Goal: Entertainment & Leisure: Consume media (video, audio)

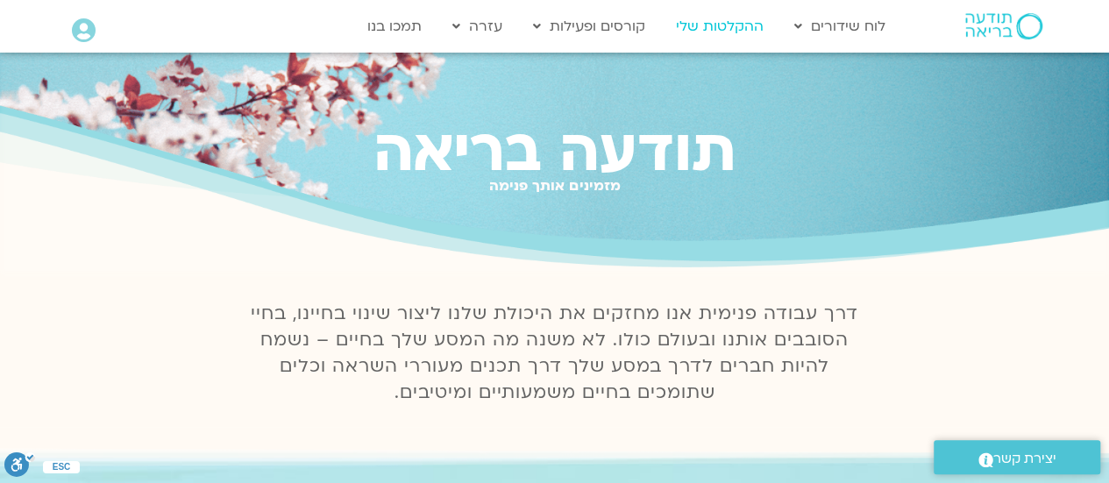
click at [759, 22] on link "ההקלטות שלי" at bounding box center [719, 26] width 105 height 33
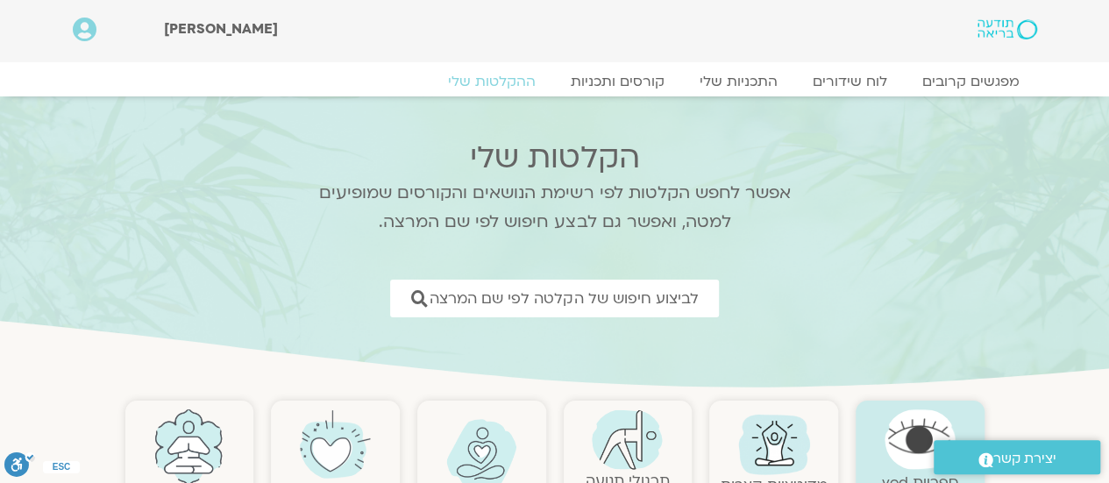
scroll to position [263, 0]
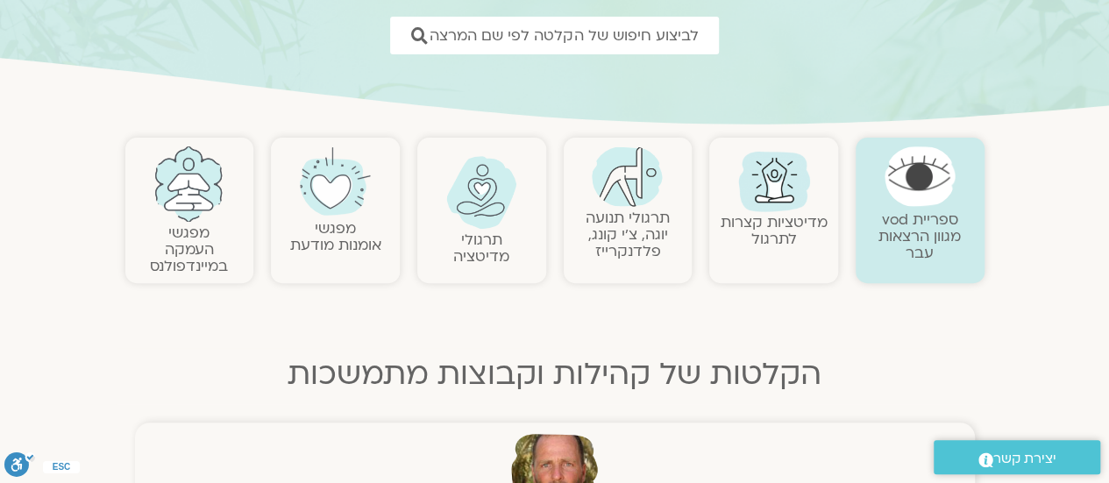
click at [450, 251] on h2 "תרגולי מדיטציה" at bounding box center [481, 247] width 111 height 33
click at [480, 251] on link "תרגולי מדיטציה" at bounding box center [481, 248] width 56 height 37
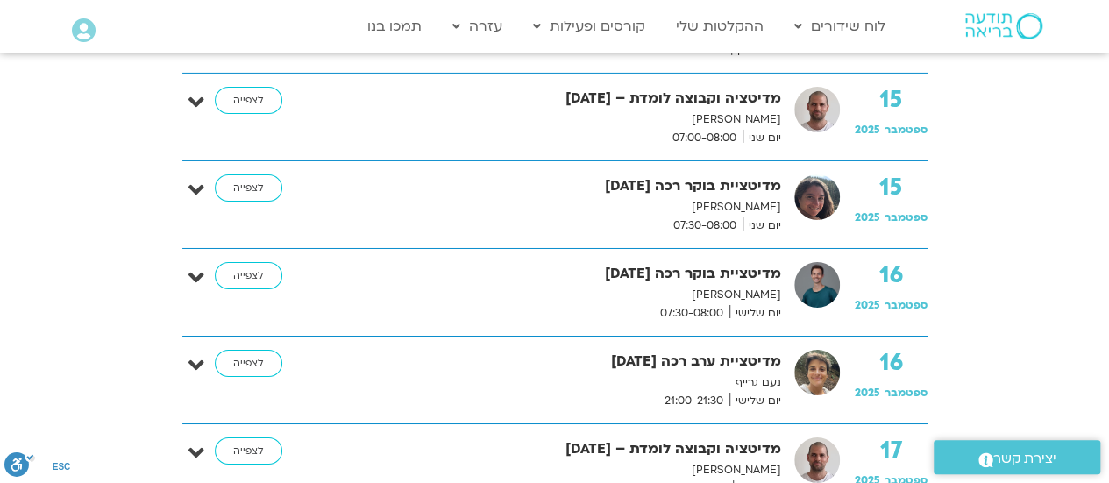
scroll to position [2804, 0]
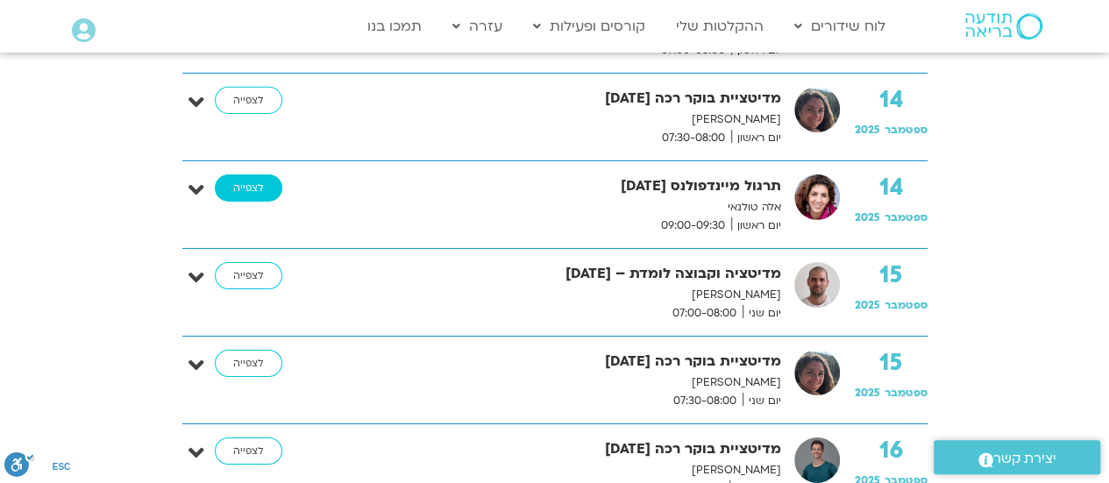
click at [241, 174] on link "לצפייה" at bounding box center [248, 188] width 67 height 28
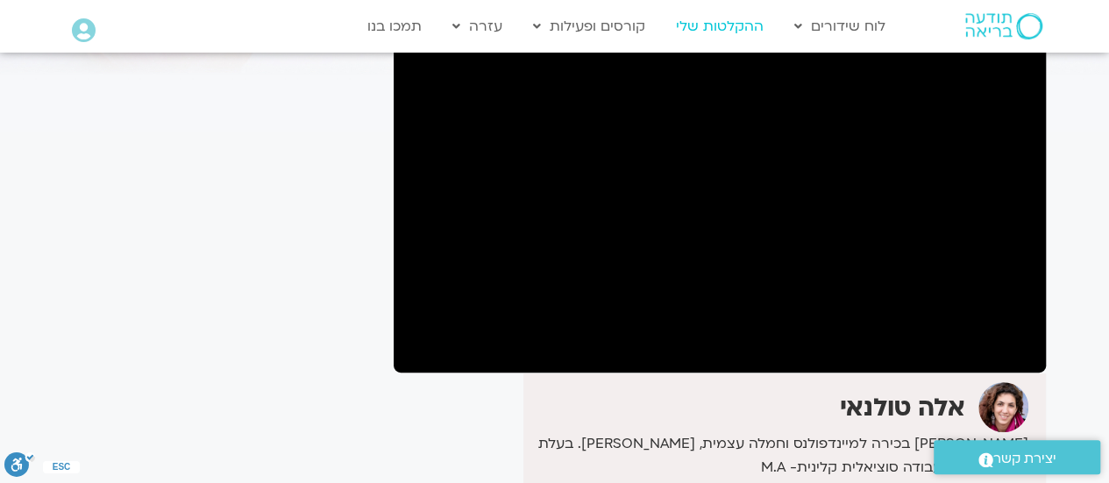
click at [699, 22] on link "ההקלטות שלי" at bounding box center [719, 26] width 105 height 33
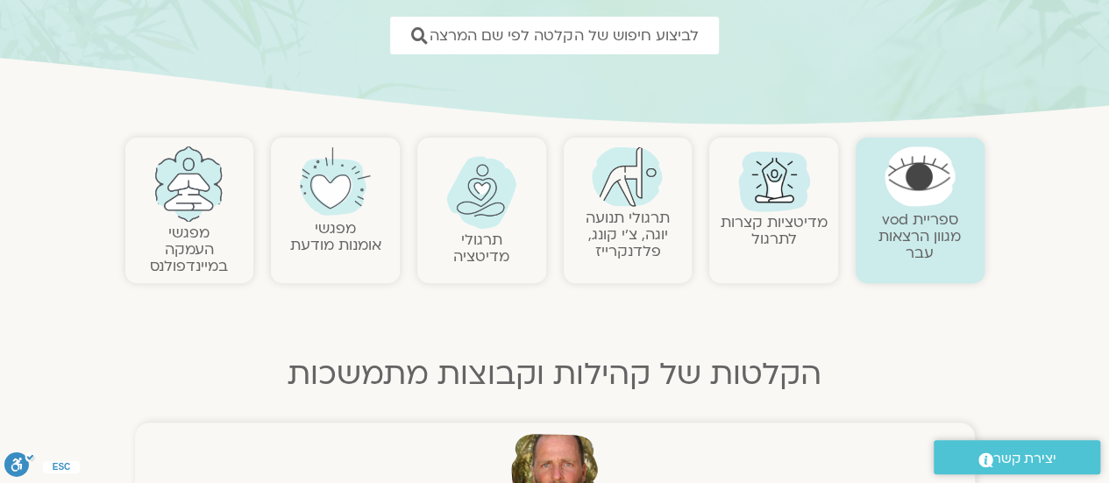
scroll to position [175, 0]
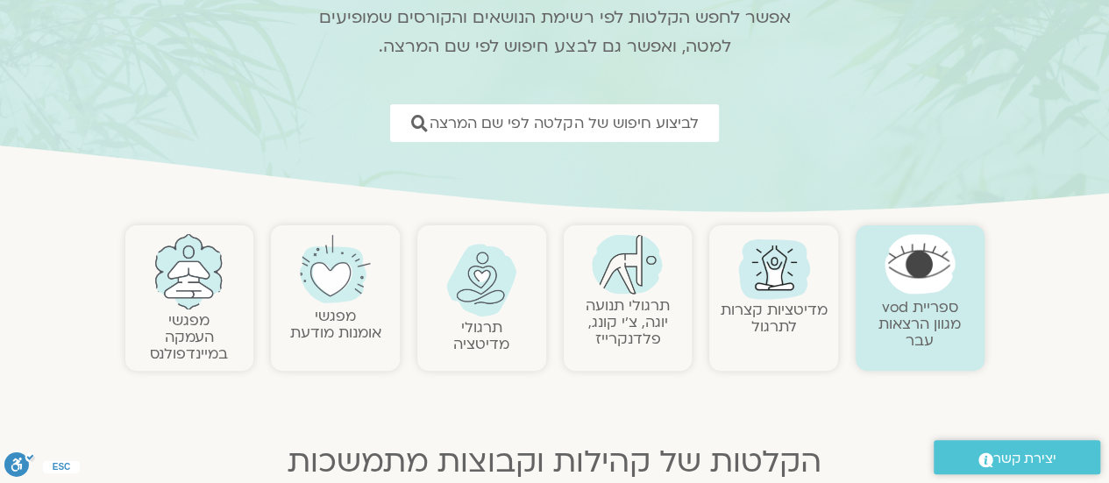
click at [753, 282] on img at bounding box center [774, 267] width 84 height 84
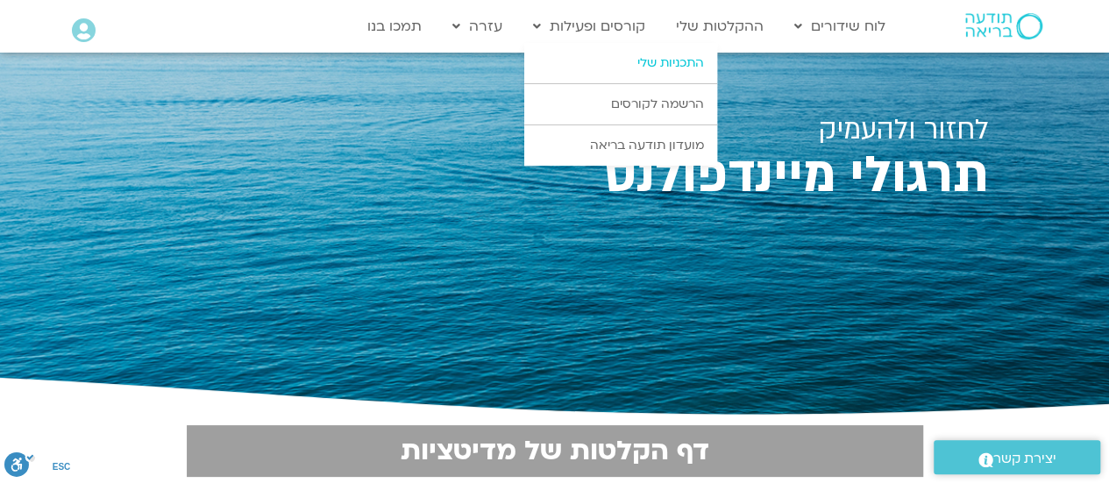
click at [657, 53] on link "התכניות שלי" at bounding box center [620, 63] width 193 height 40
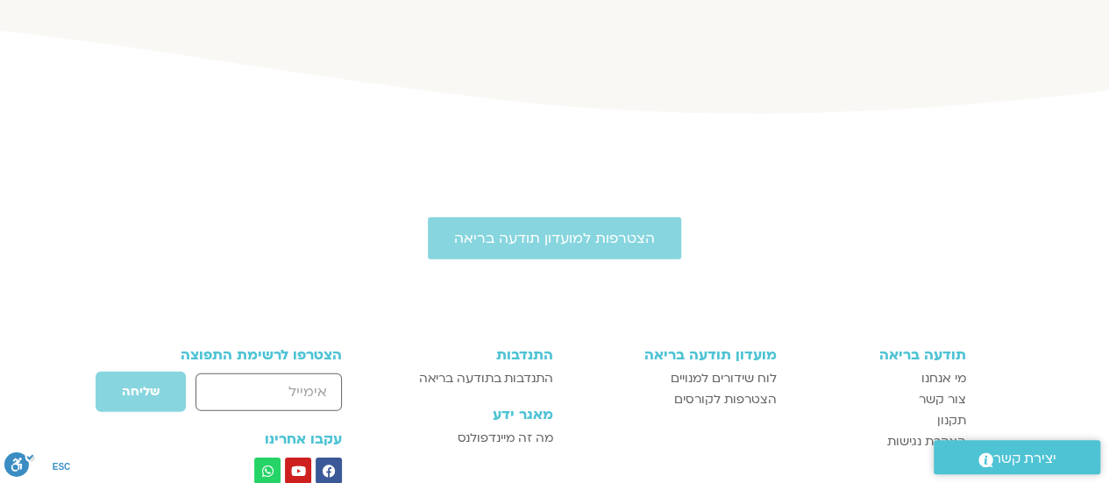
scroll to position [2191, 0]
